Goal: Check status: Check status

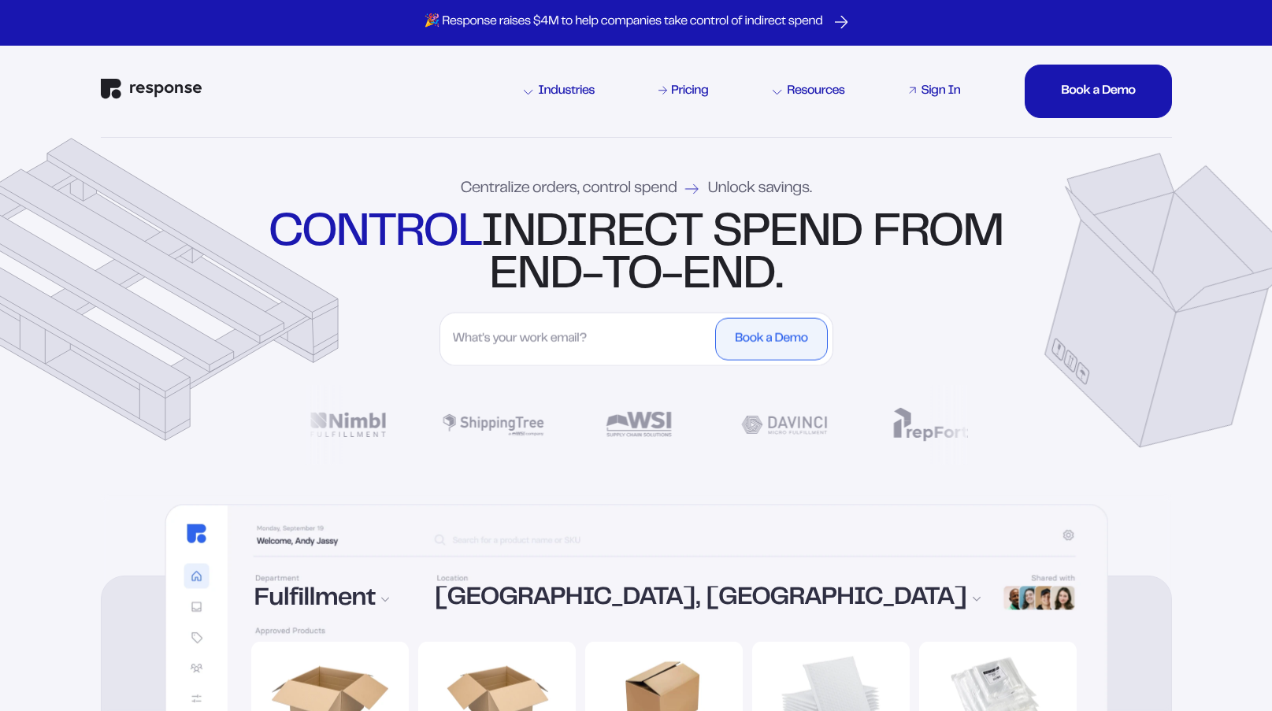
click at [932, 92] on div "Sign In" at bounding box center [940, 91] width 39 height 13
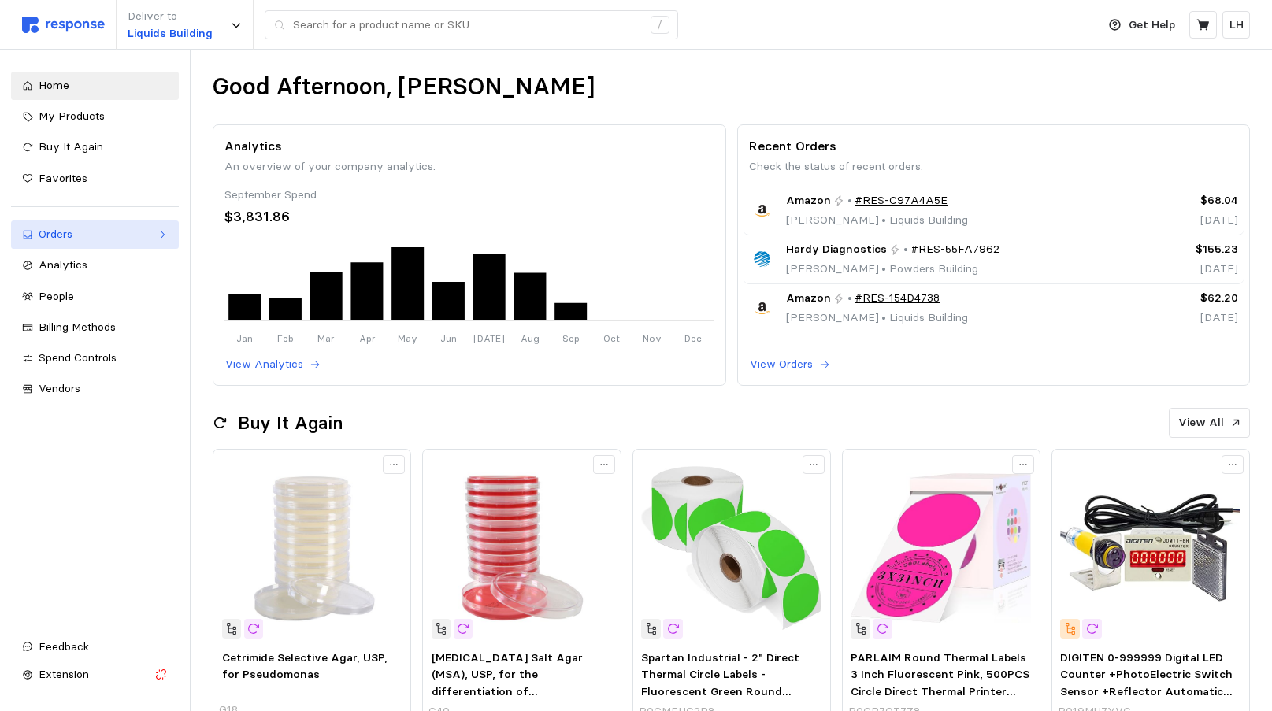
click at [57, 237] on div "Orders" at bounding box center [95, 234] width 113 height 17
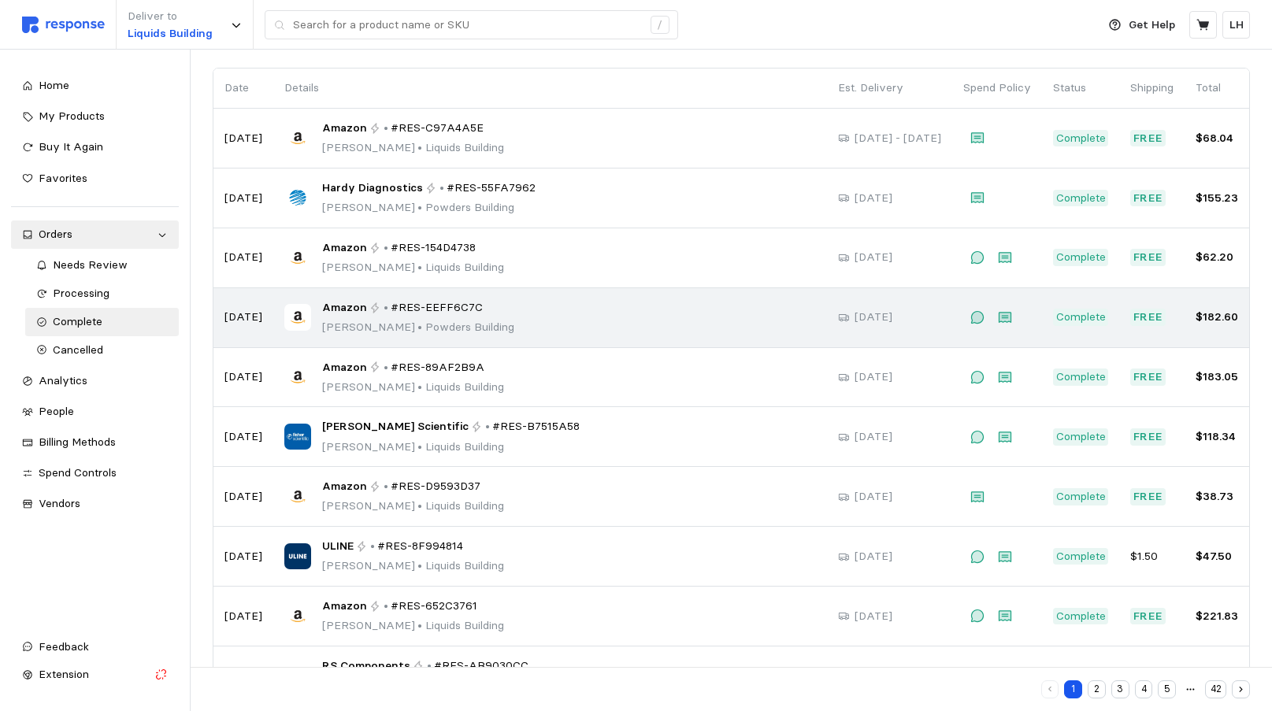
scroll to position [158, 0]
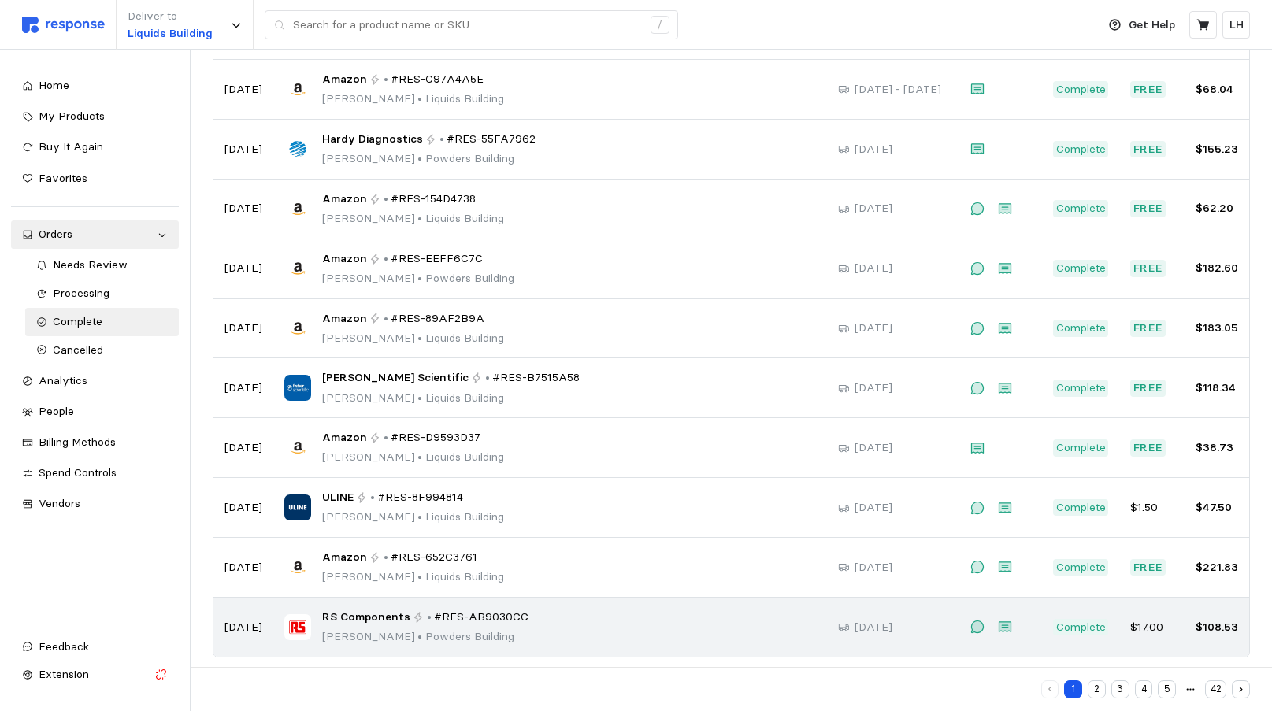
click at [711, 632] on div "RS Components • #RES-AB9030CC [PERSON_NAME] • [GEOGRAPHIC_DATA]" at bounding box center [550, 627] width 532 height 37
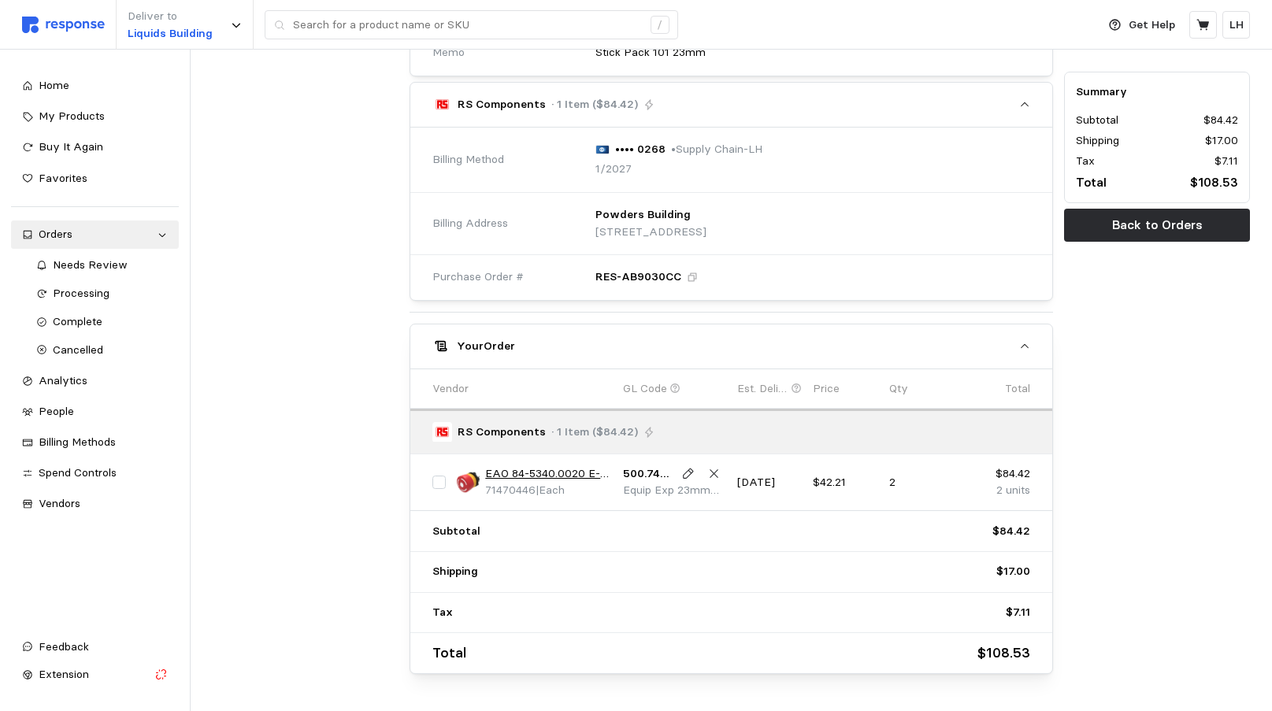
scroll to position [495, 0]
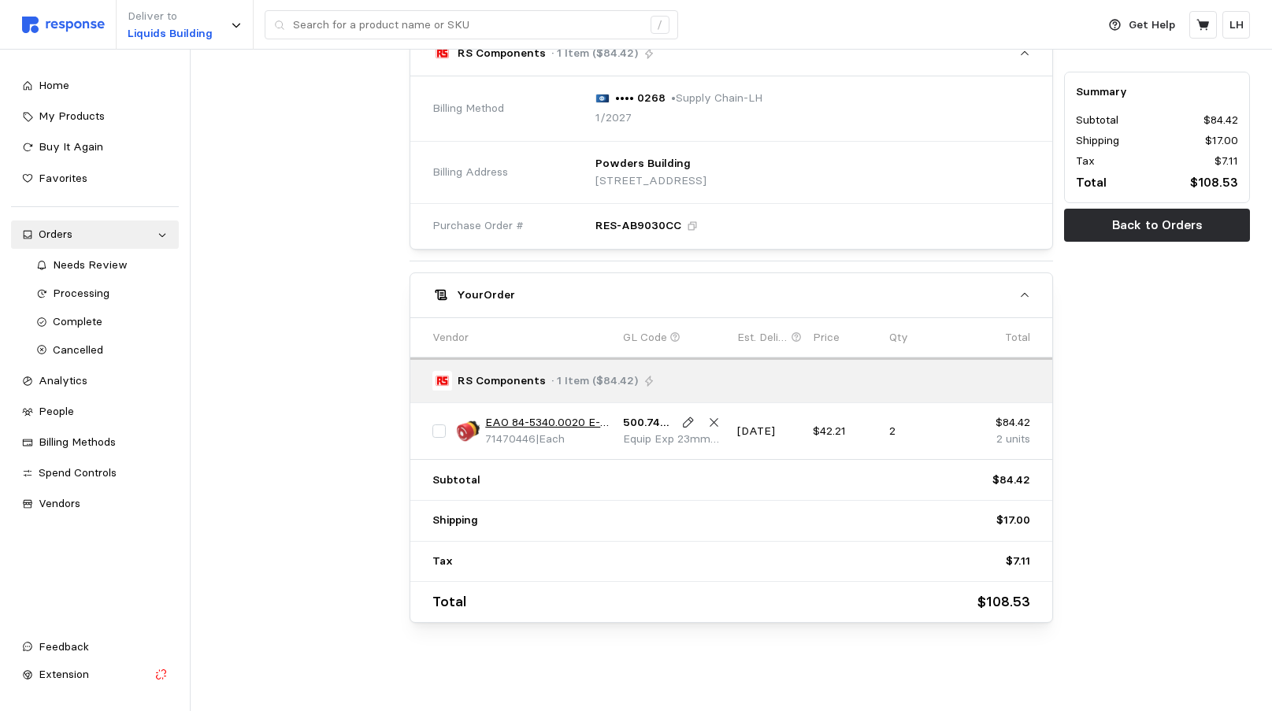
click at [688, 228] on icon at bounding box center [692, 226] width 11 height 11
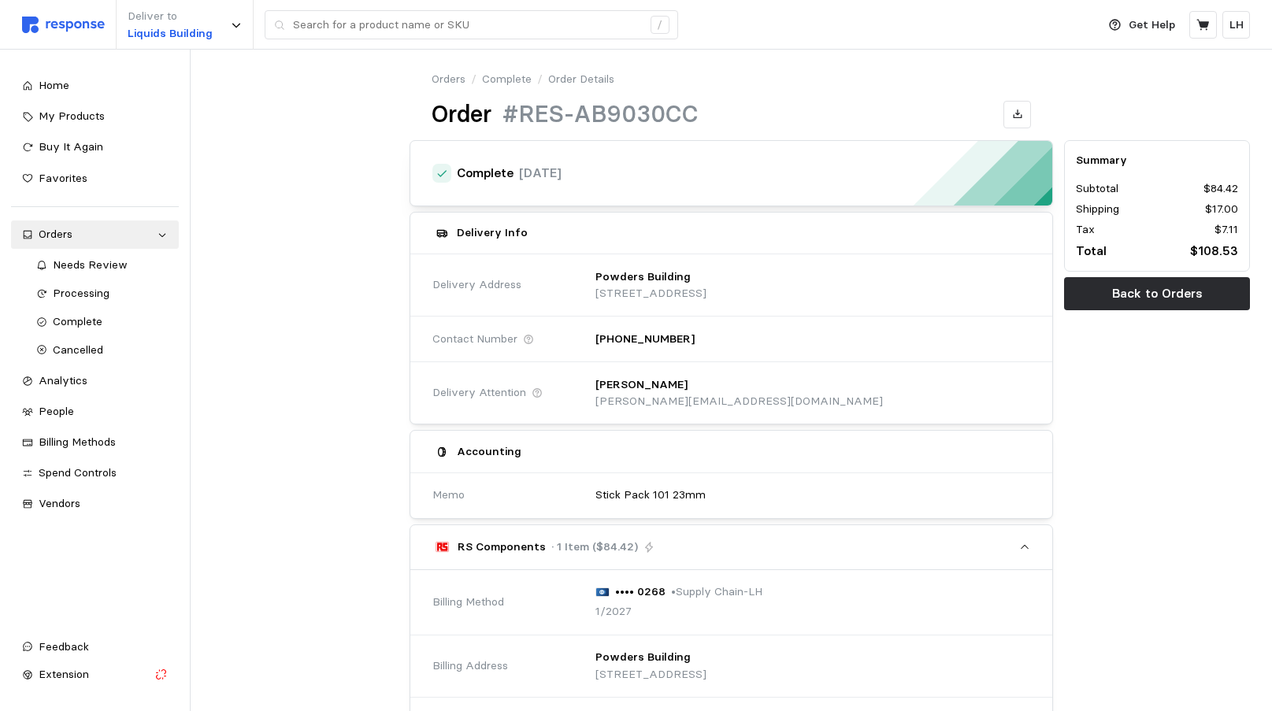
scroll to position [0, 0]
drag, startPoint x: 67, startPoint y: 239, endPoint x: 57, endPoint y: 235, distance: 10.7
click at [65, 236] on div "Orders" at bounding box center [95, 234] width 113 height 17
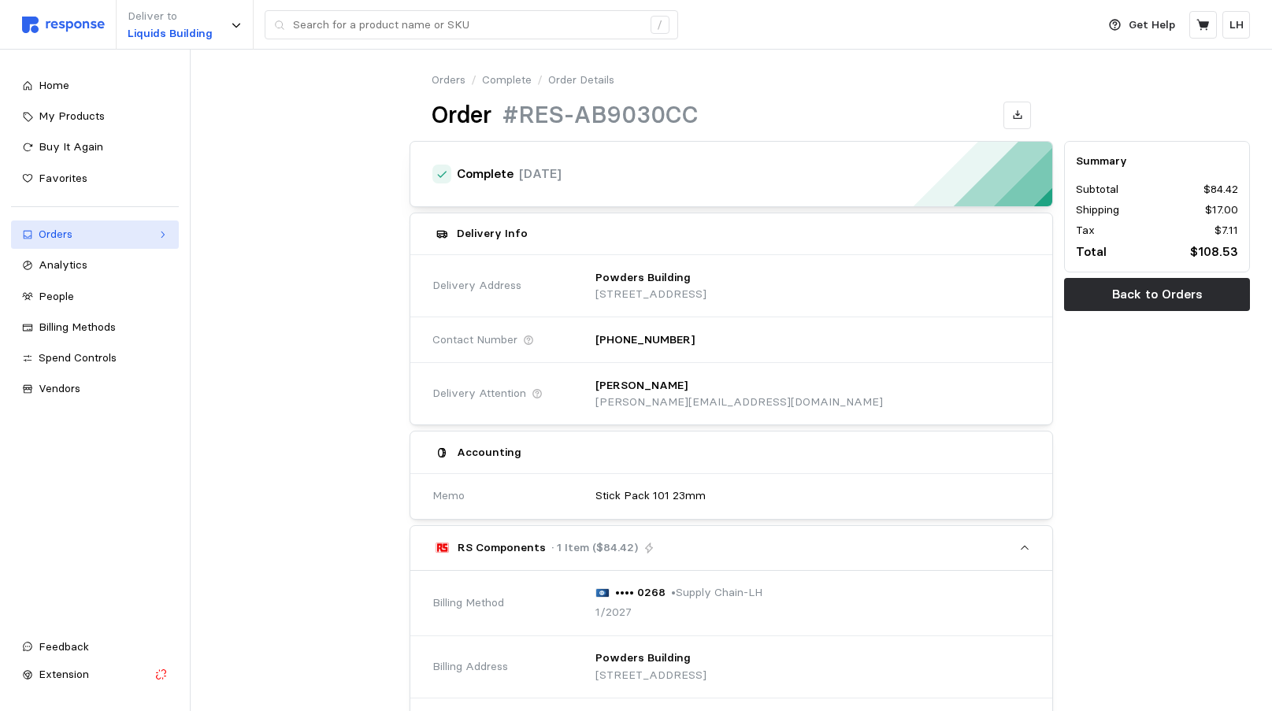
click at [53, 235] on div "Orders" at bounding box center [95, 234] width 113 height 17
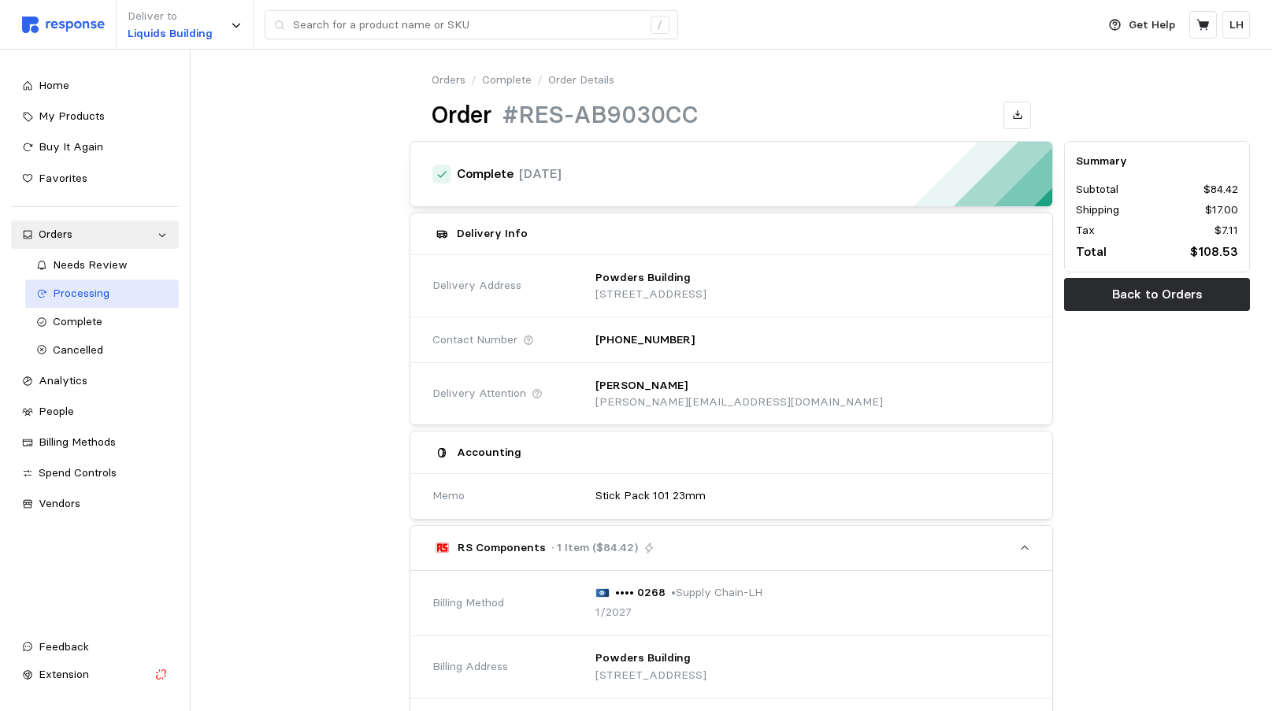
click at [80, 295] on span "Processing" at bounding box center [81, 293] width 57 height 14
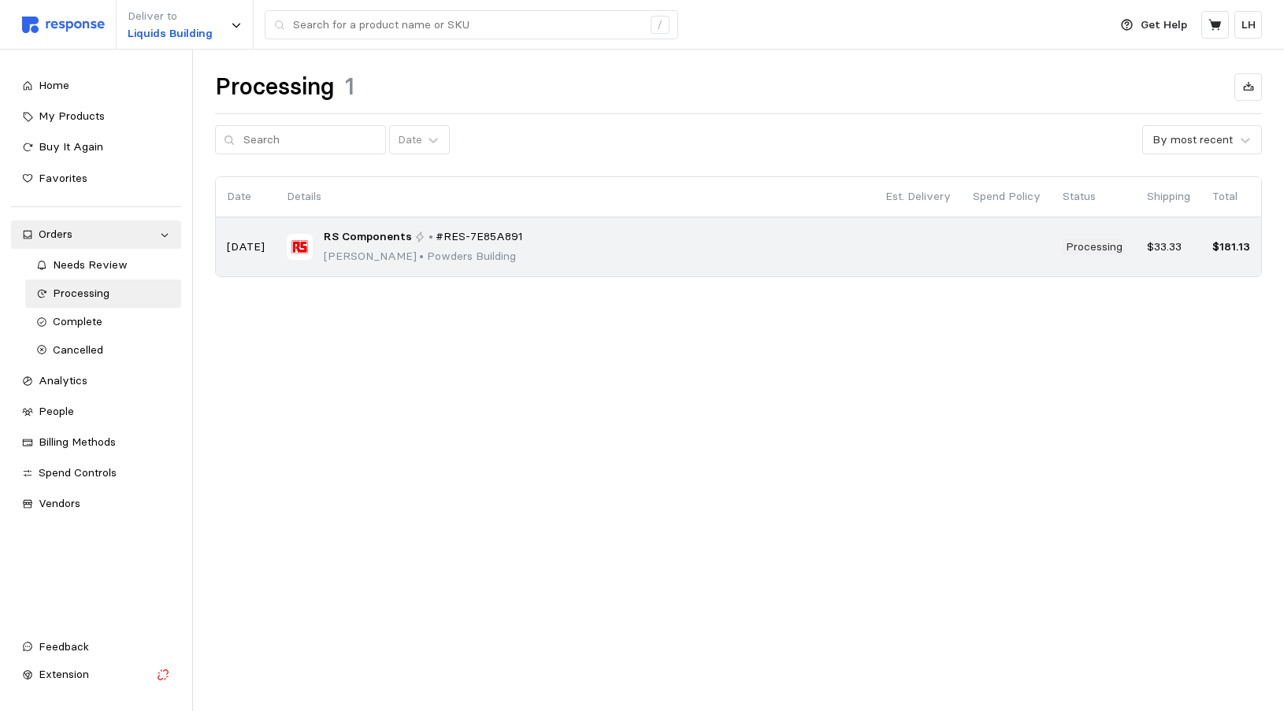
click at [938, 261] on td at bounding box center [917, 246] width 87 height 59
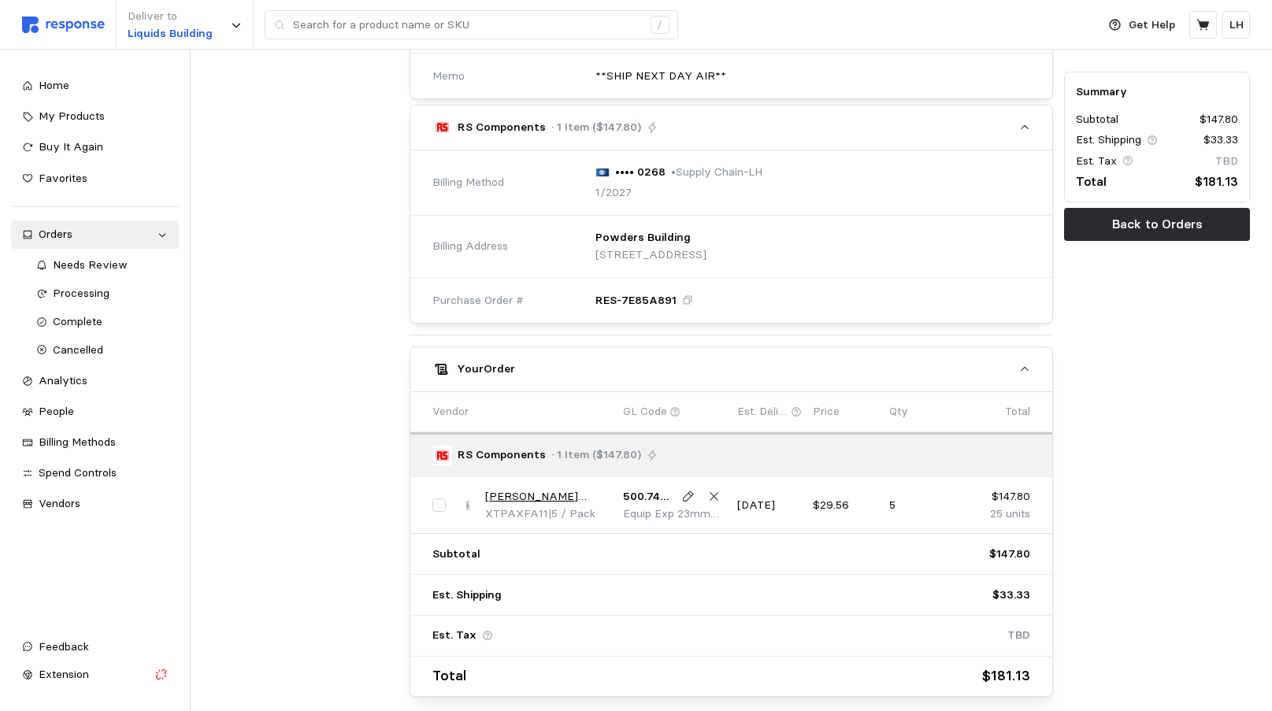
scroll to position [473, 0]
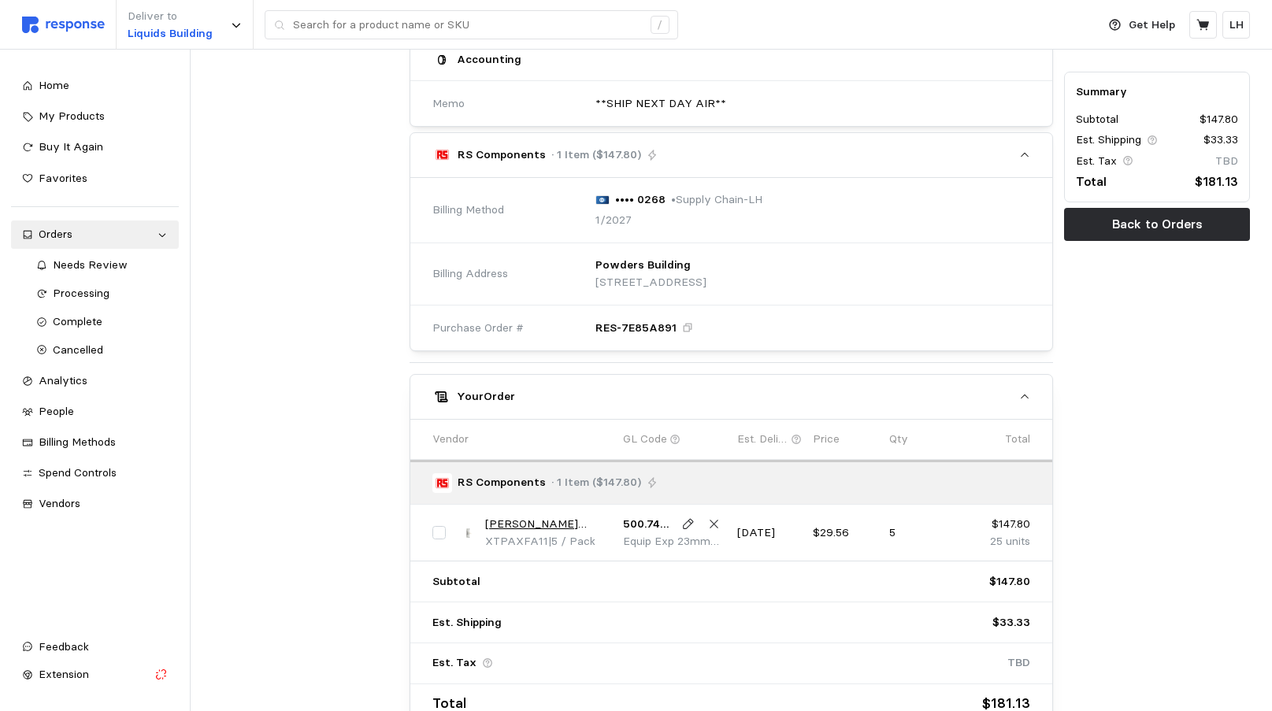
click at [678, 323] on div "RES-7E85A891" at bounding box center [644, 328] width 98 height 17
click at [682, 327] on icon at bounding box center [687, 327] width 11 height 11
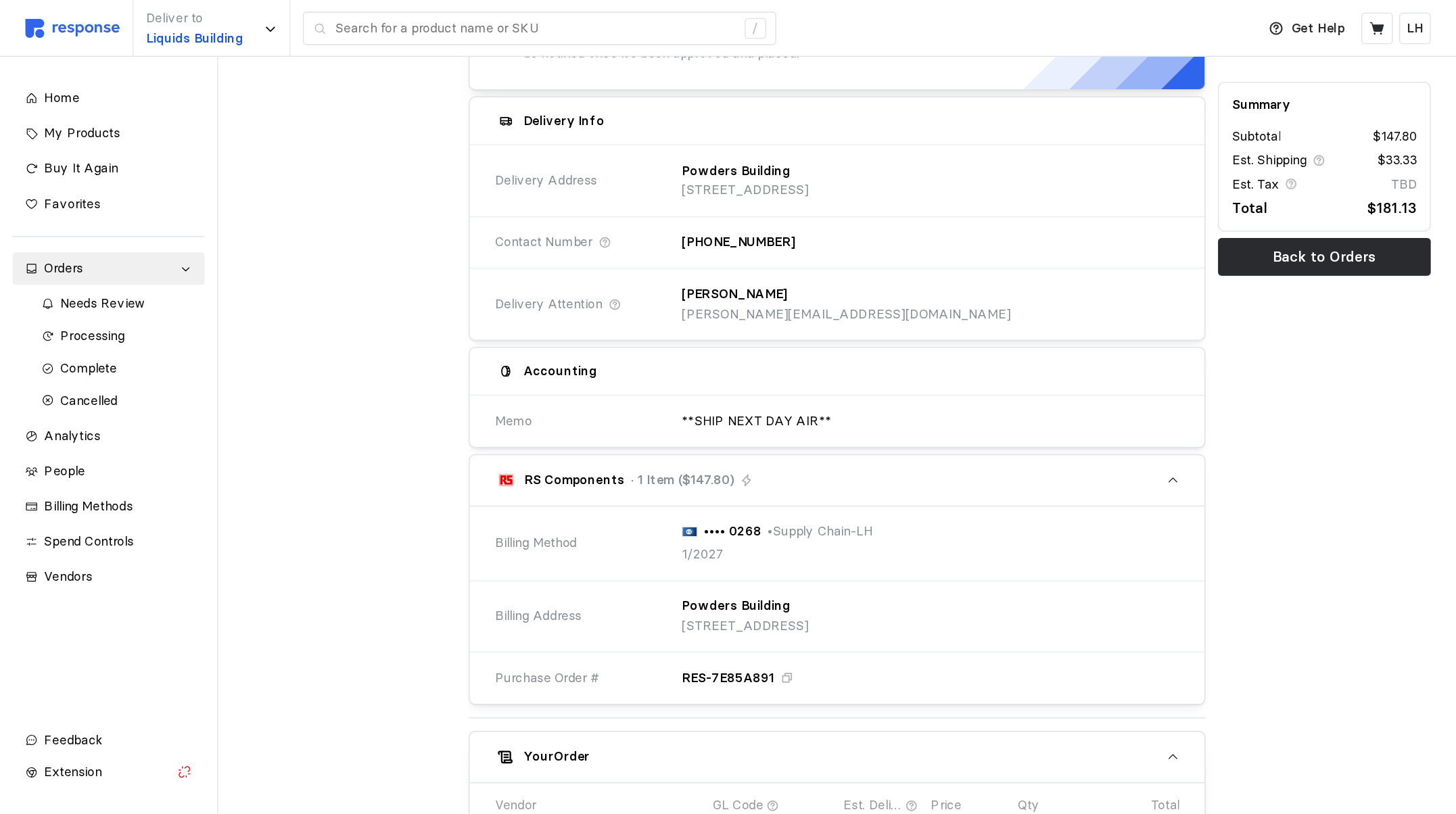
scroll to position [203, 0]
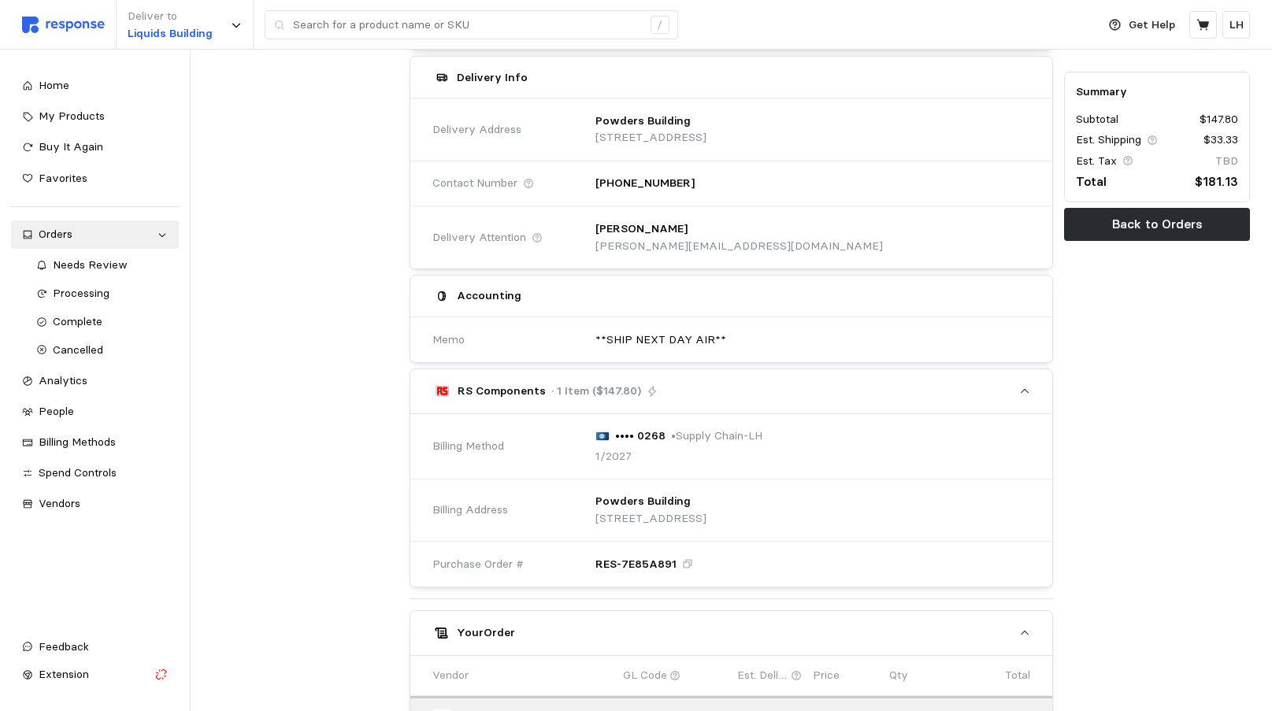
click at [1089, 326] on div "Summary Subtotal $147.80 Est. Shipping $33.33 Est. Tax TBD Total $181.13 Back t…" at bounding box center [1157, 457] width 197 height 1020
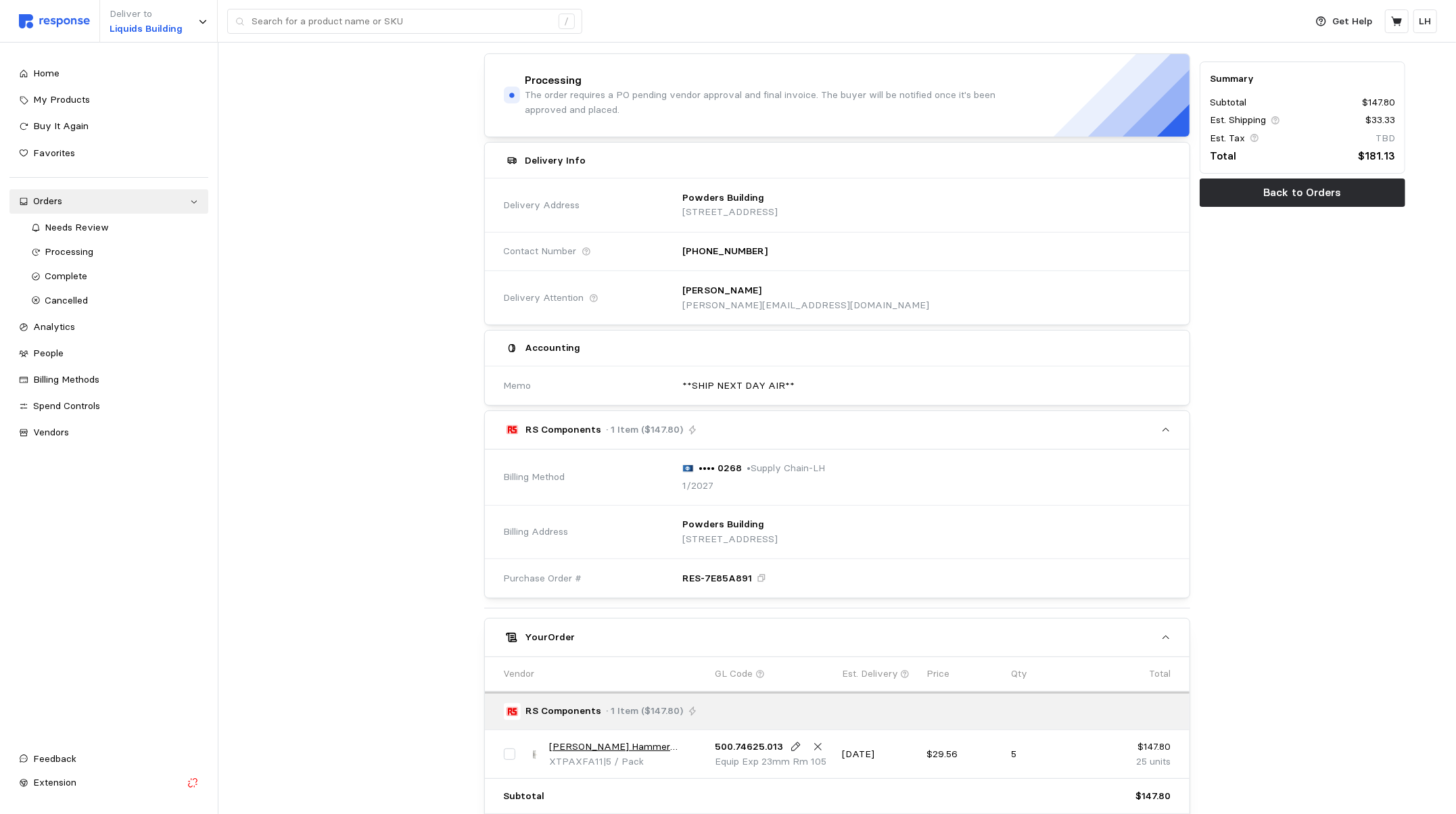
scroll to position [22, 0]
